Goal: Information Seeking & Learning: Learn about a topic

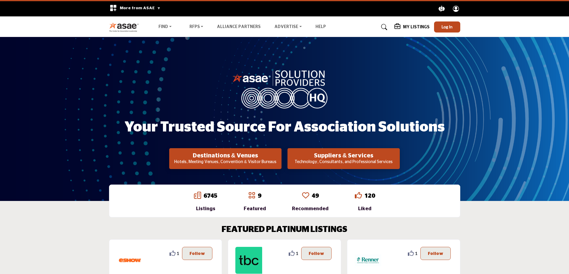
click at [280, 160] on p "Technology, Consultants, and Professional Services" at bounding box center [225, 162] width 109 height 6
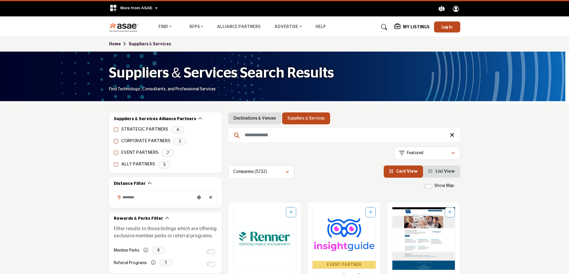
click at [264, 137] on input "Search Keyword" at bounding box center [344, 135] width 232 height 14
paste input "**********"
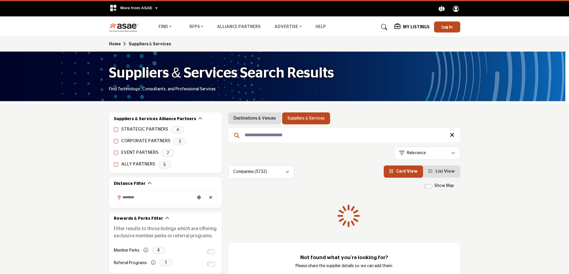
type input "**********"
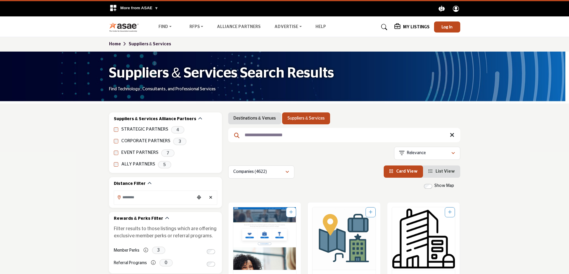
scroll to position [89, 0]
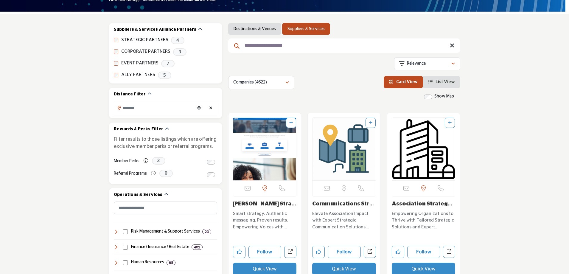
click at [282, 164] on img "Open Listing in new tab" at bounding box center [264, 149] width 63 height 63
click at [278, 162] on img "Open Listing in new tab" at bounding box center [264, 149] width 63 height 63
click at [269, 177] on img "Open Listing in new tab" at bounding box center [264, 149] width 63 height 63
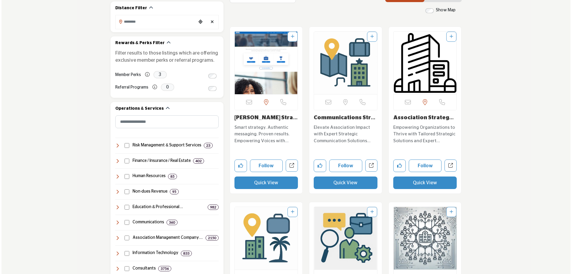
scroll to position [179, 0]
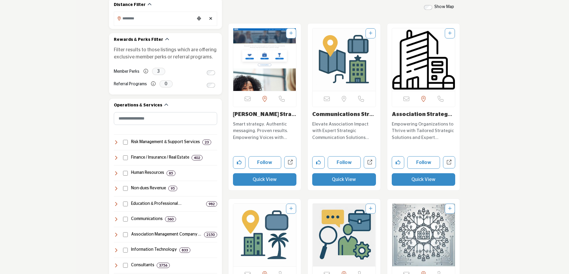
click at [271, 182] on button "Quick View" at bounding box center [265, 179] width 64 height 13
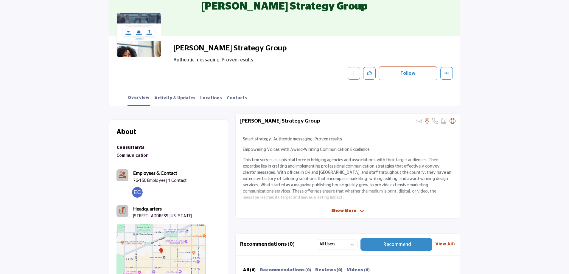
scroll to position [119, 0]
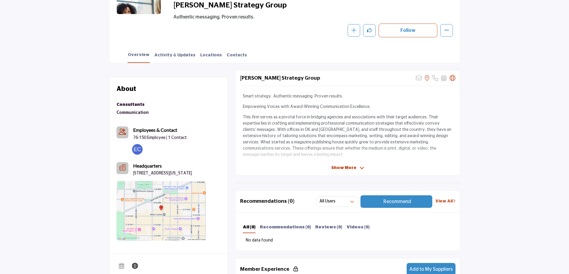
click at [363, 169] on icon at bounding box center [362, 167] width 5 height 5
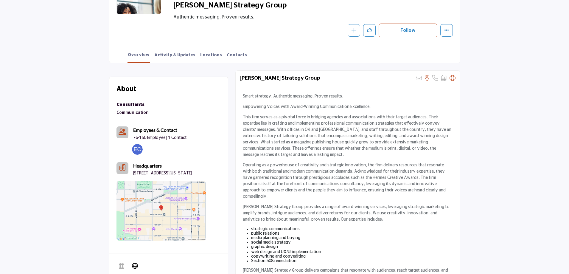
scroll to position [0, 0]
